Goal: Transaction & Acquisition: Purchase product/service

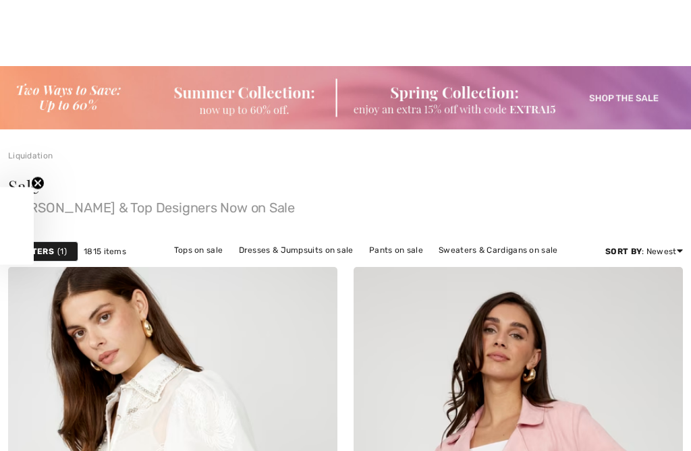
scroll to position [754, 0]
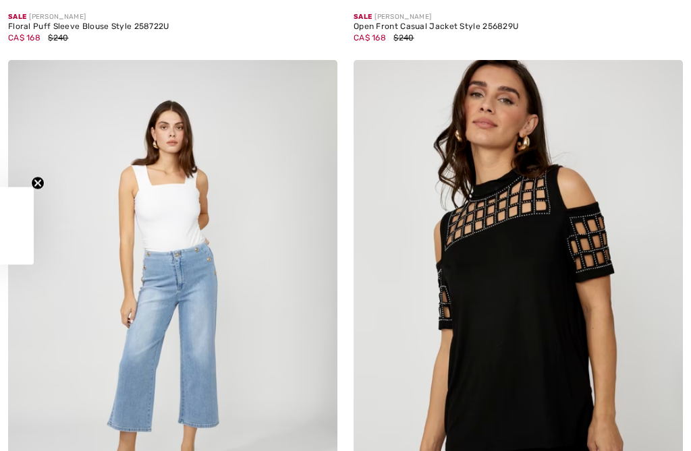
checkbox input "true"
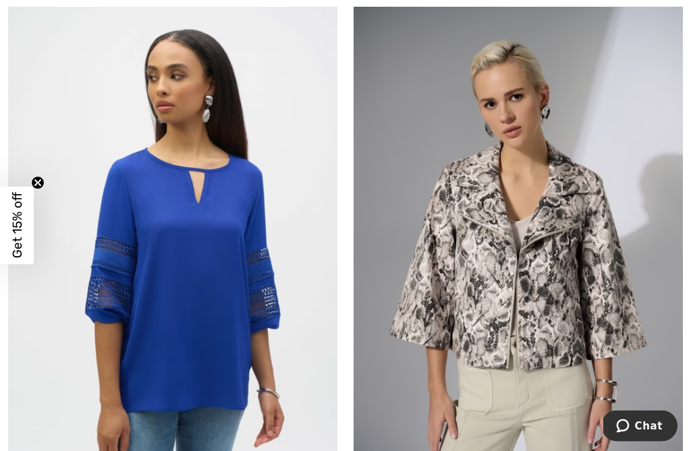
scroll to position [8265, 0]
click at [627, 328] on img at bounding box center [517, 250] width 329 height 494
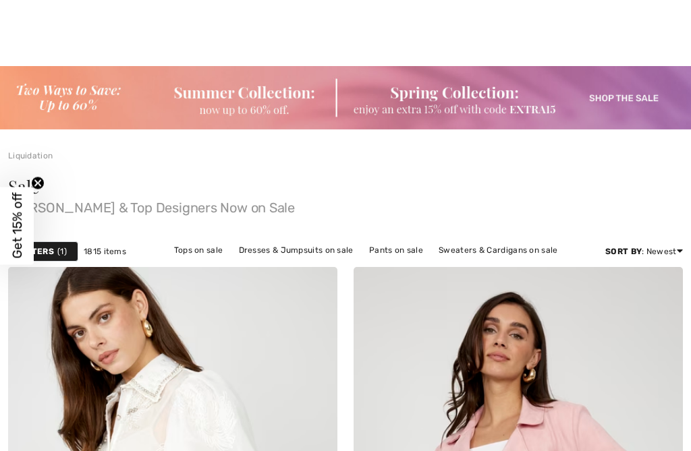
scroll to position [8971, 0]
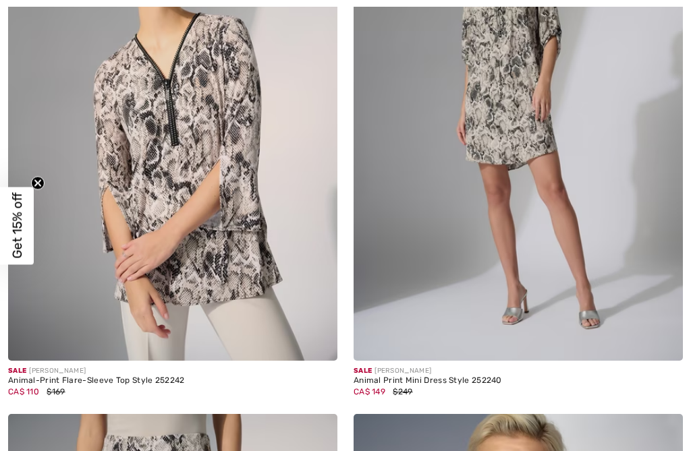
checkbox input "true"
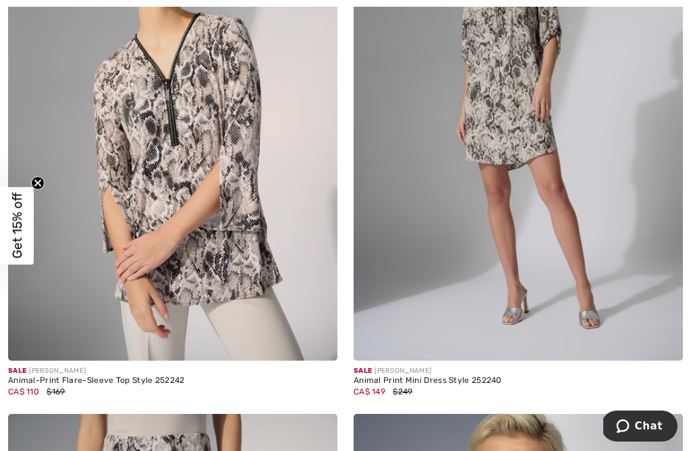
click at [546, 204] on img at bounding box center [517, 114] width 329 height 494
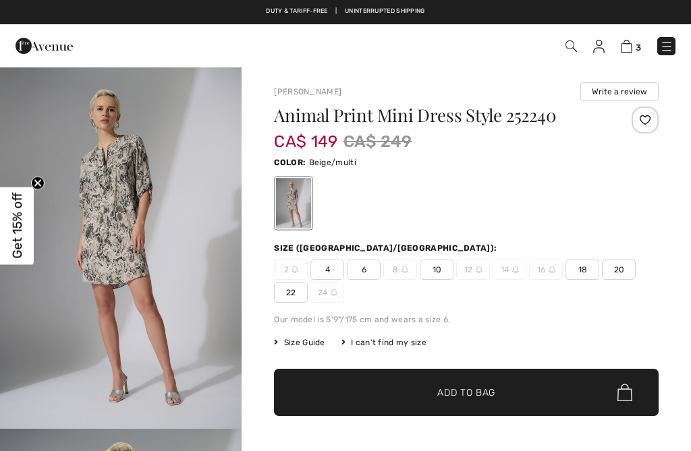
checkbox input "true"
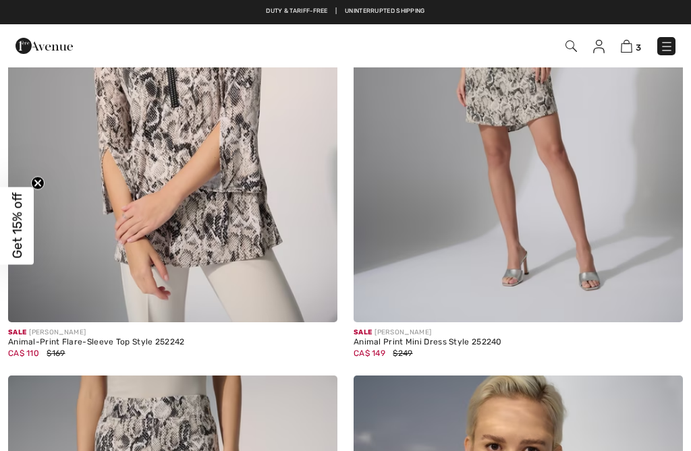
checkbox input "true"
